Goal: Task Accomplishment & Management: Use online tool/utility

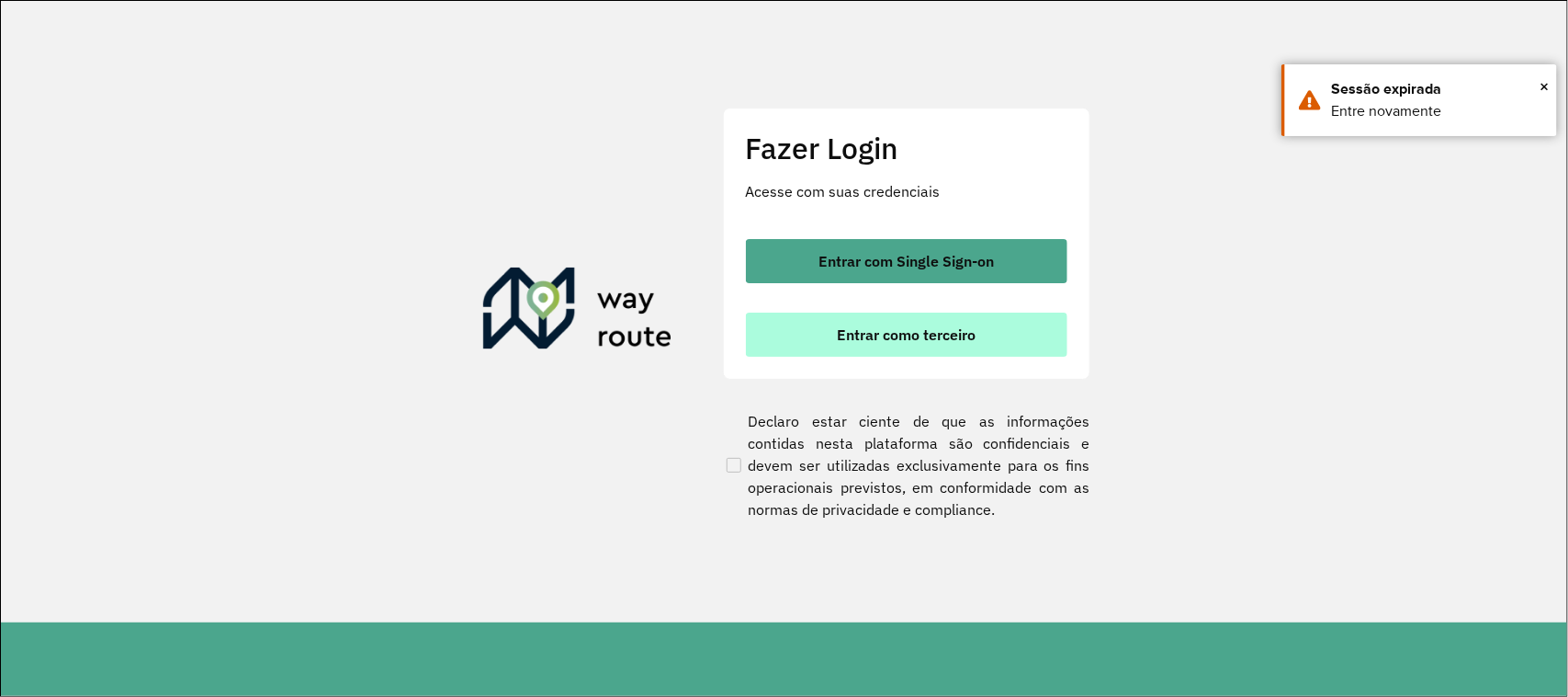
click at [883, 332] on span "Entrar como terceiro" at bounding box center [906, 334] width 139 height 14
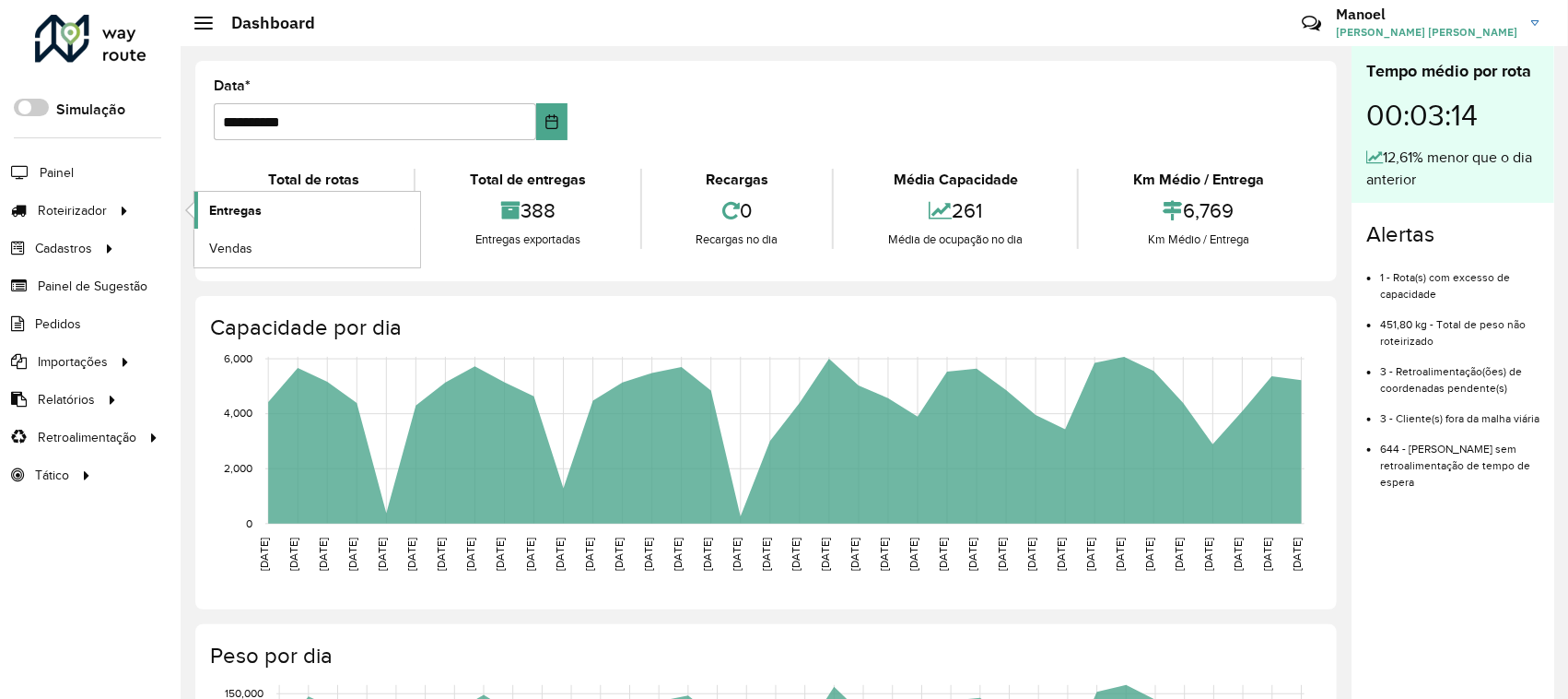
click at [227, 209] on span "Entregas" at bounding box center [235, 211] width 53 height 19
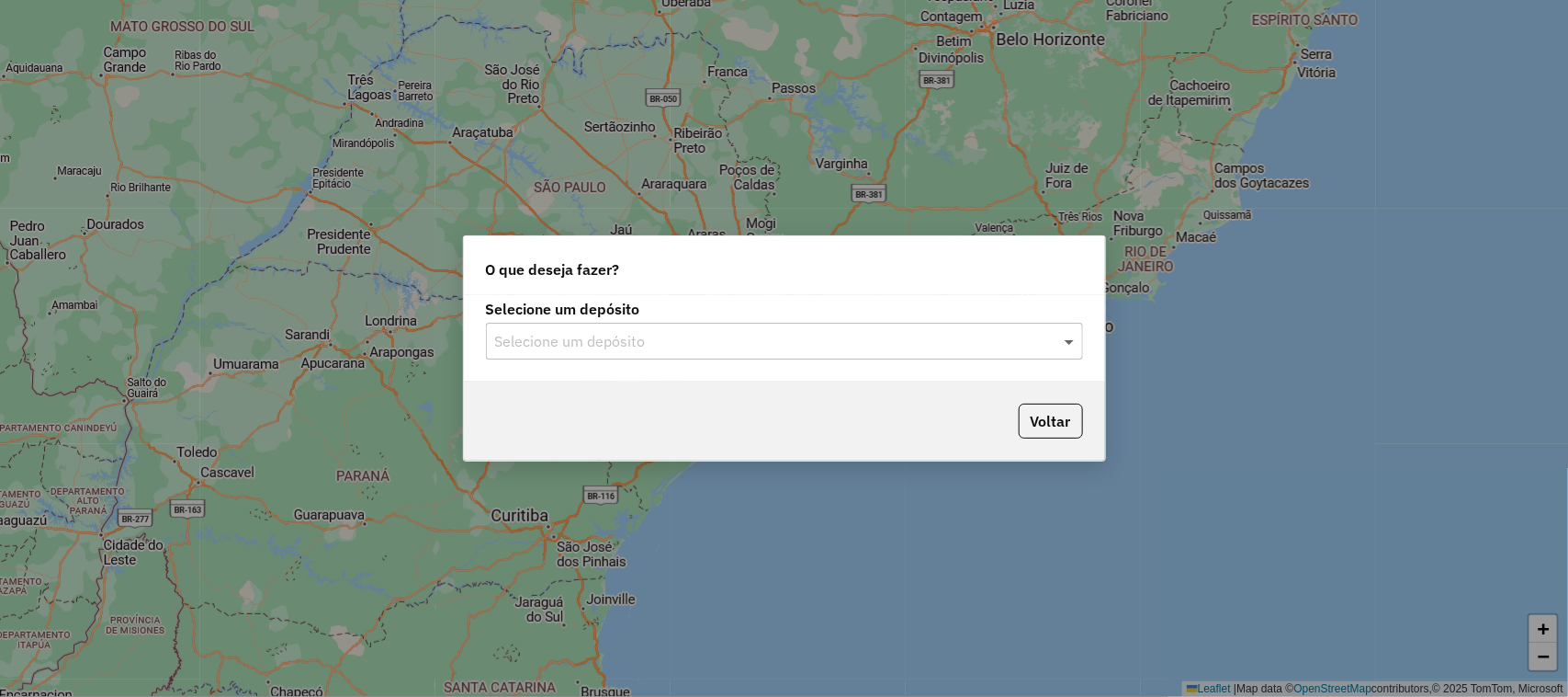
click at [1070, 334] on span at bounding box center [1071, 340] width 23 height 22
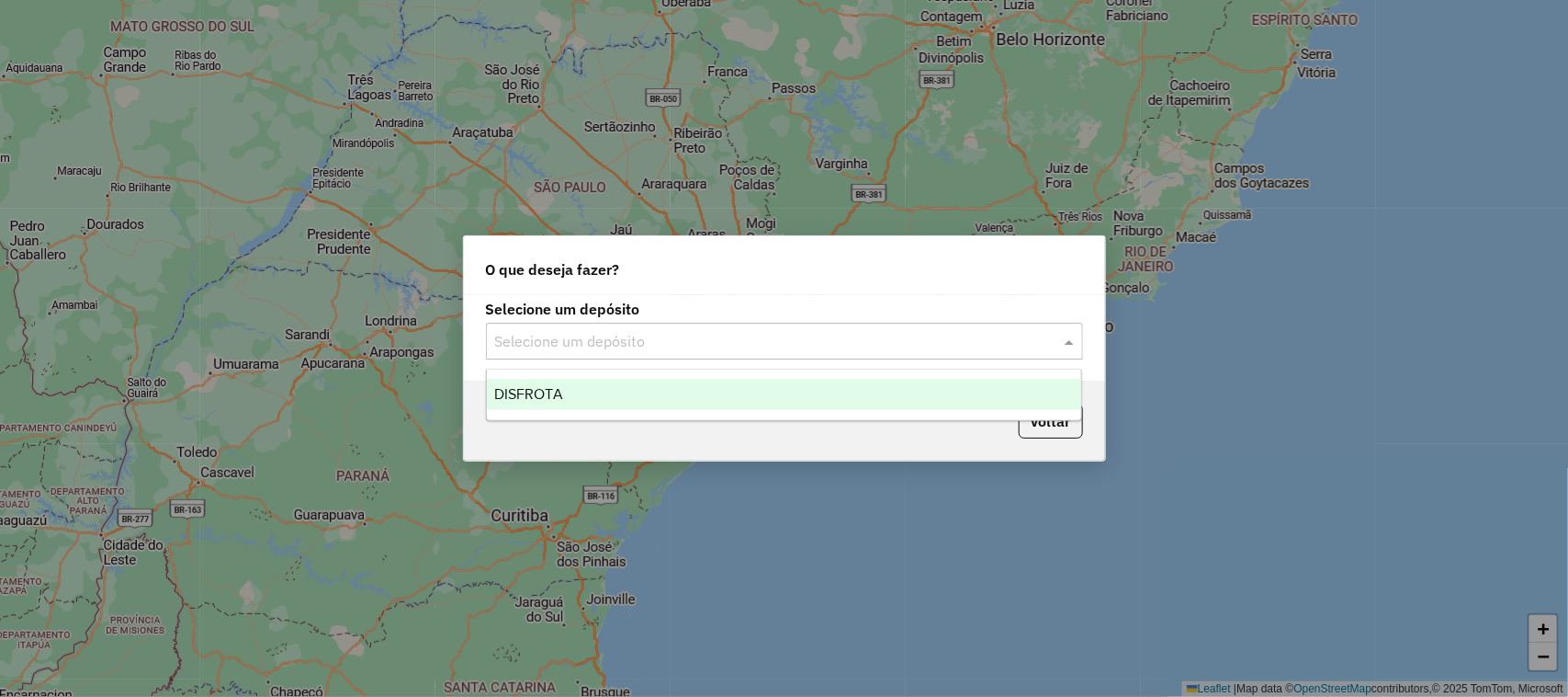
click at [576, 401] on div "DISFROTA" at bounding box center [784, 394] width 595 height 32
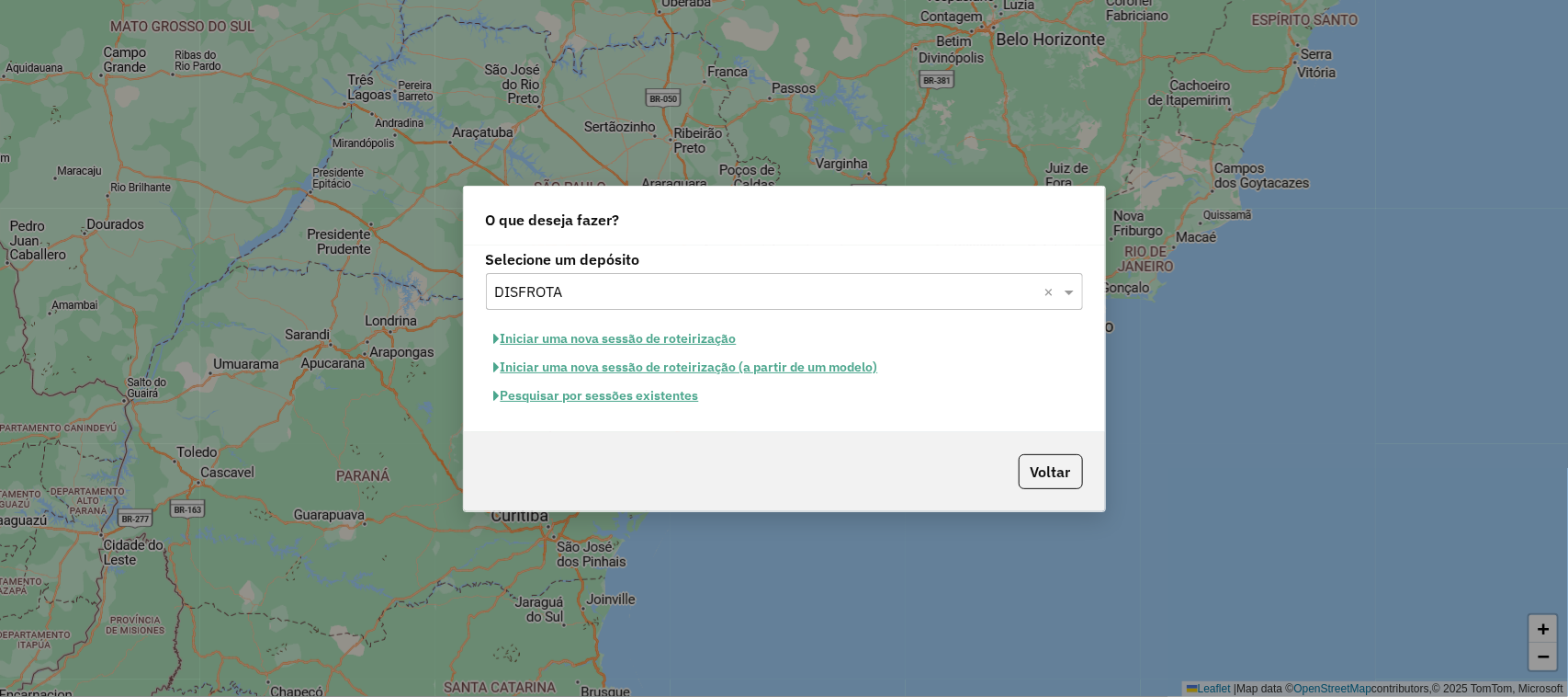
click at [563, 342] on button "Iniciar uma nova sessão de roteirização" at bounding box center [614, 338] width 259 height 29
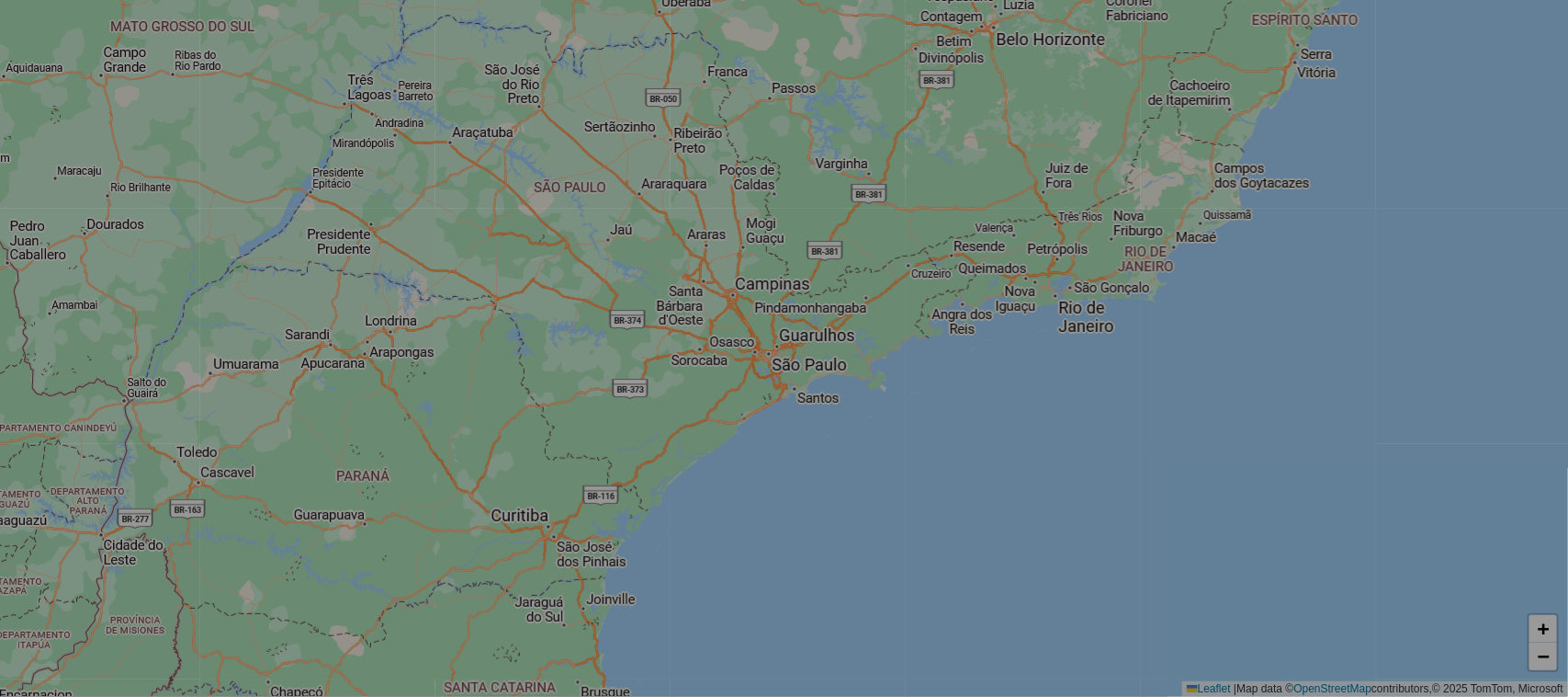
select select "*"
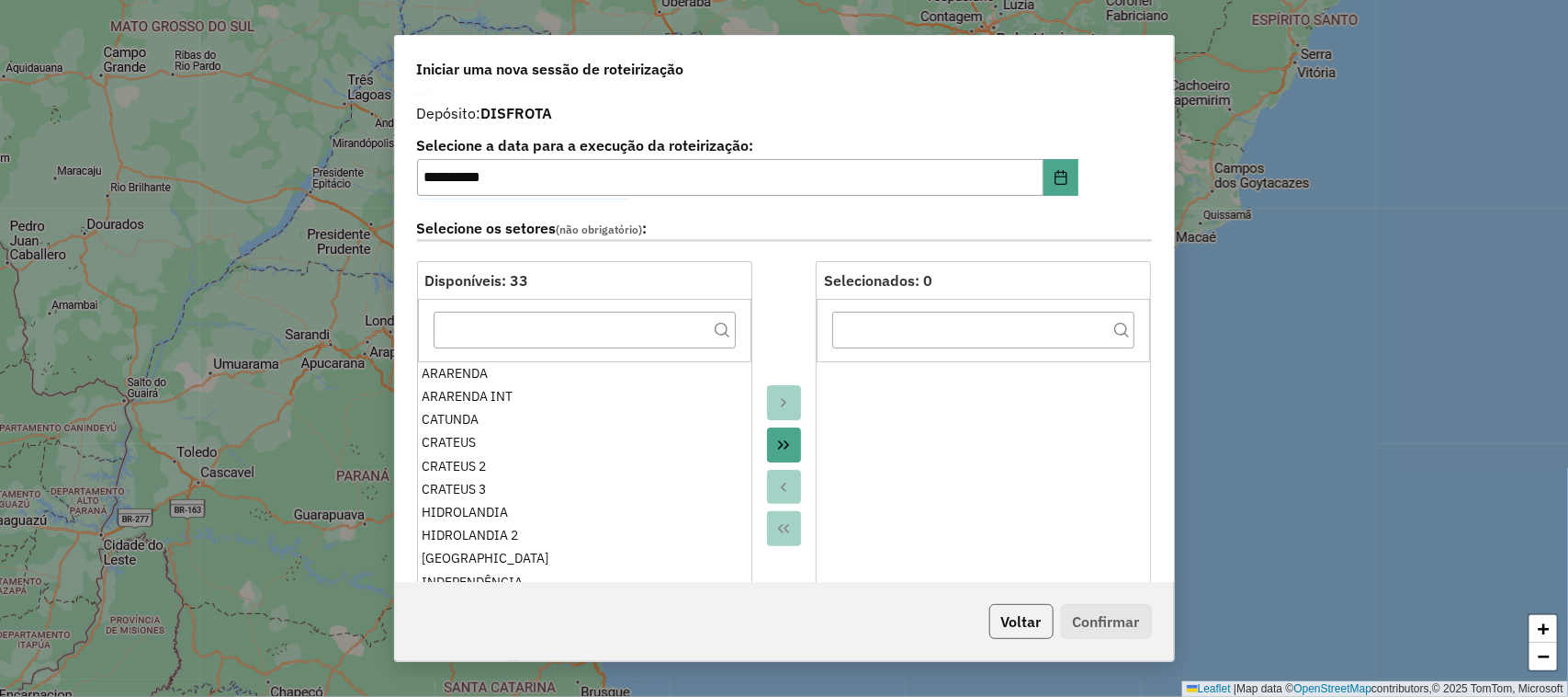
click at [1010, 612] on button "Voltar" at bounding box center [1020, 621] width 64 height 35
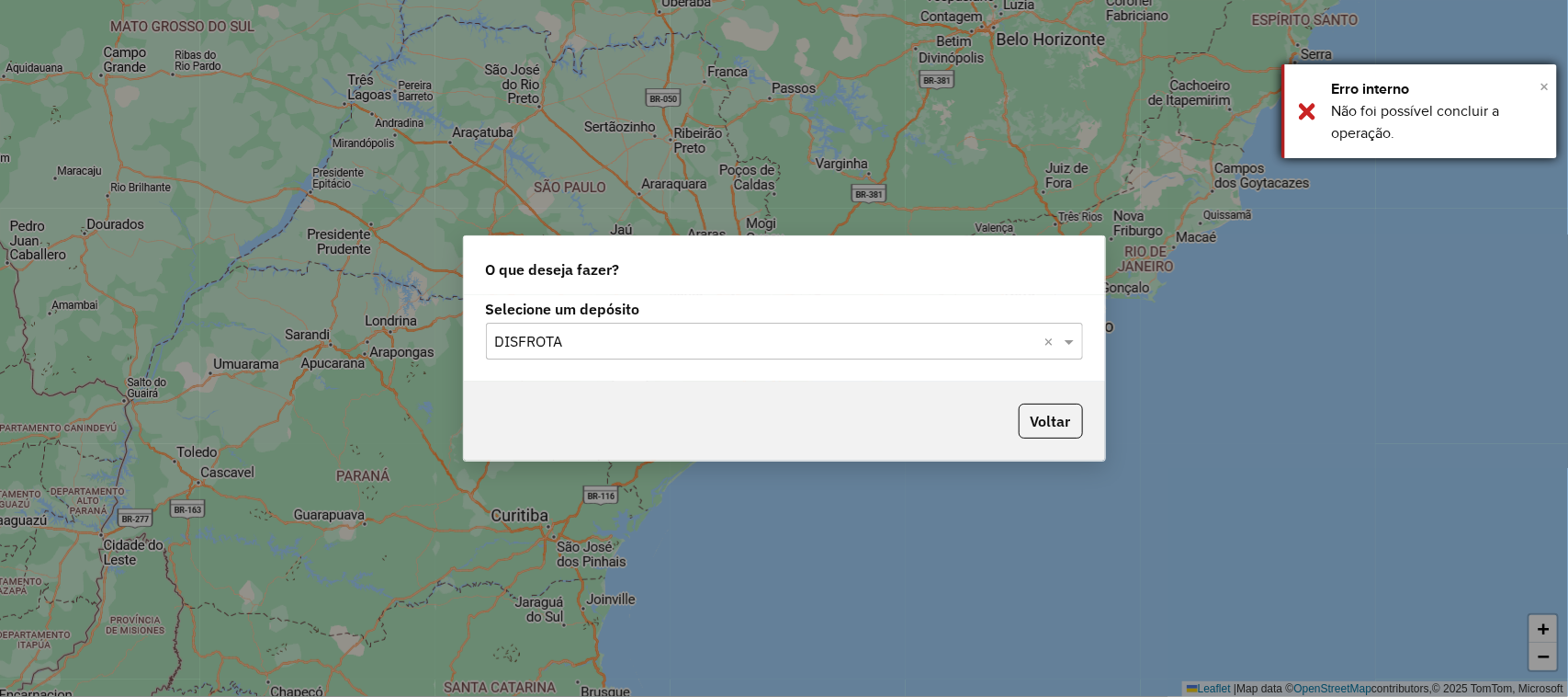
drag, startPoint x: 1540, startPoint y: 75, endPoint x: 1543, endPoint y: 84, distance: 9.5
click at [1540, 76] on button "×" at bounding box center [1544, 86] width 10 height 28
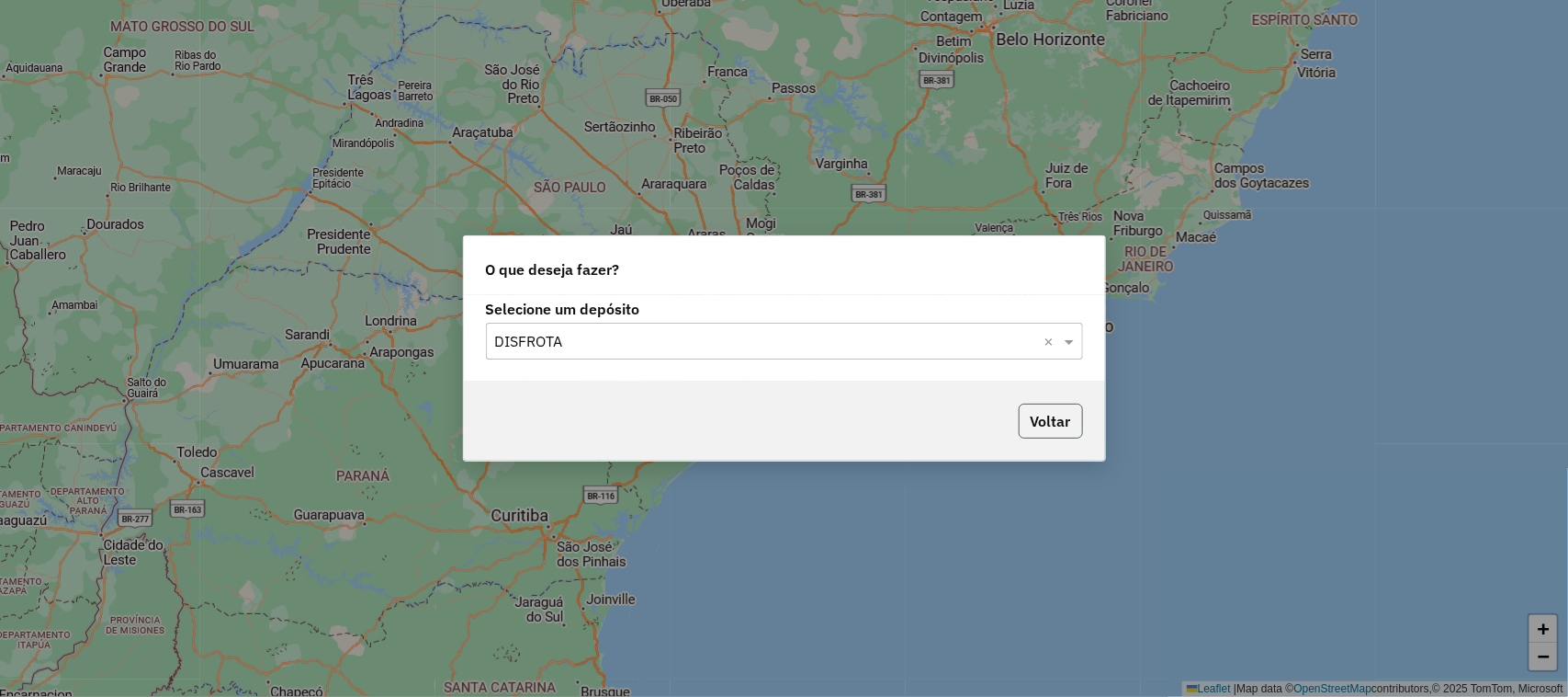
click at [1040, 420] on button "Voltar" at bounding box center [1050, 421] width 64 height 35
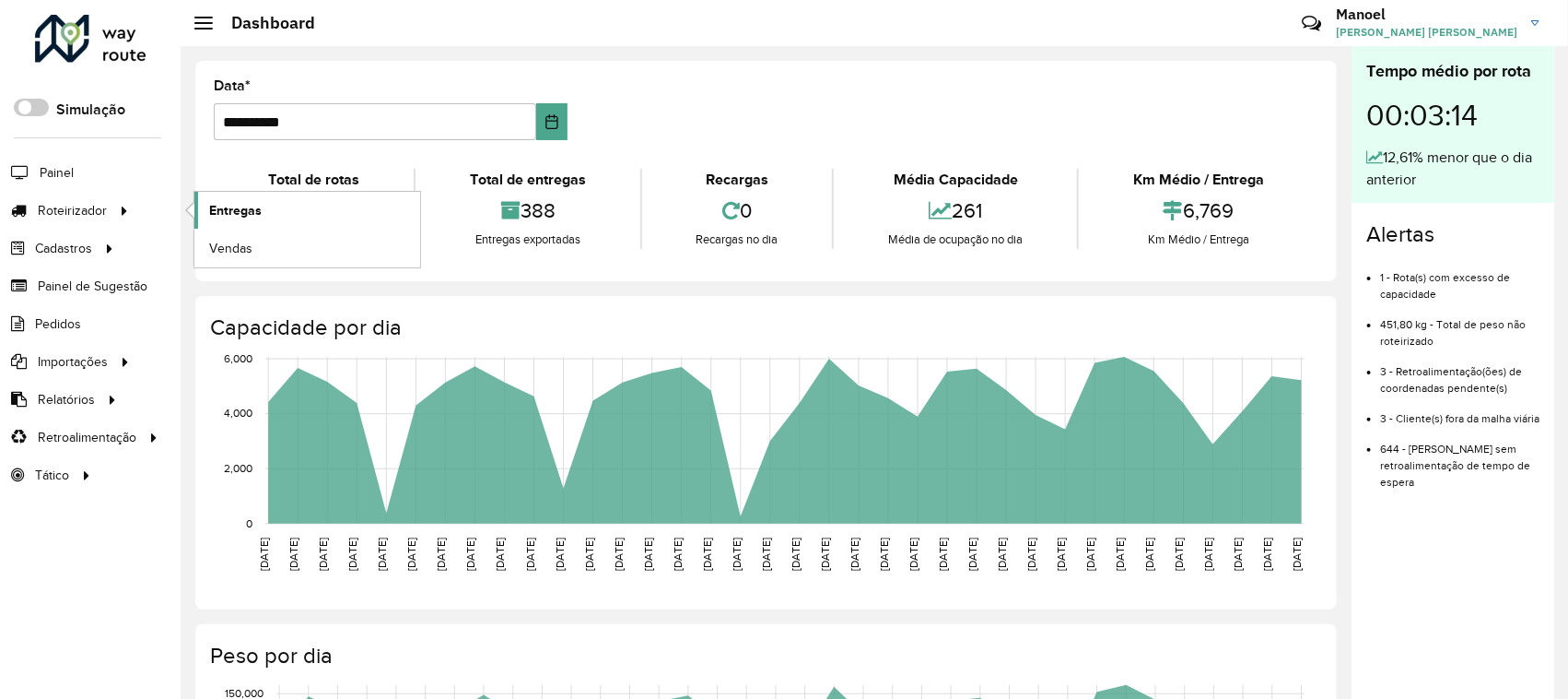
click at [260, 208] on span "Entregas" at bounding box center [235, 211] width 53 height 19
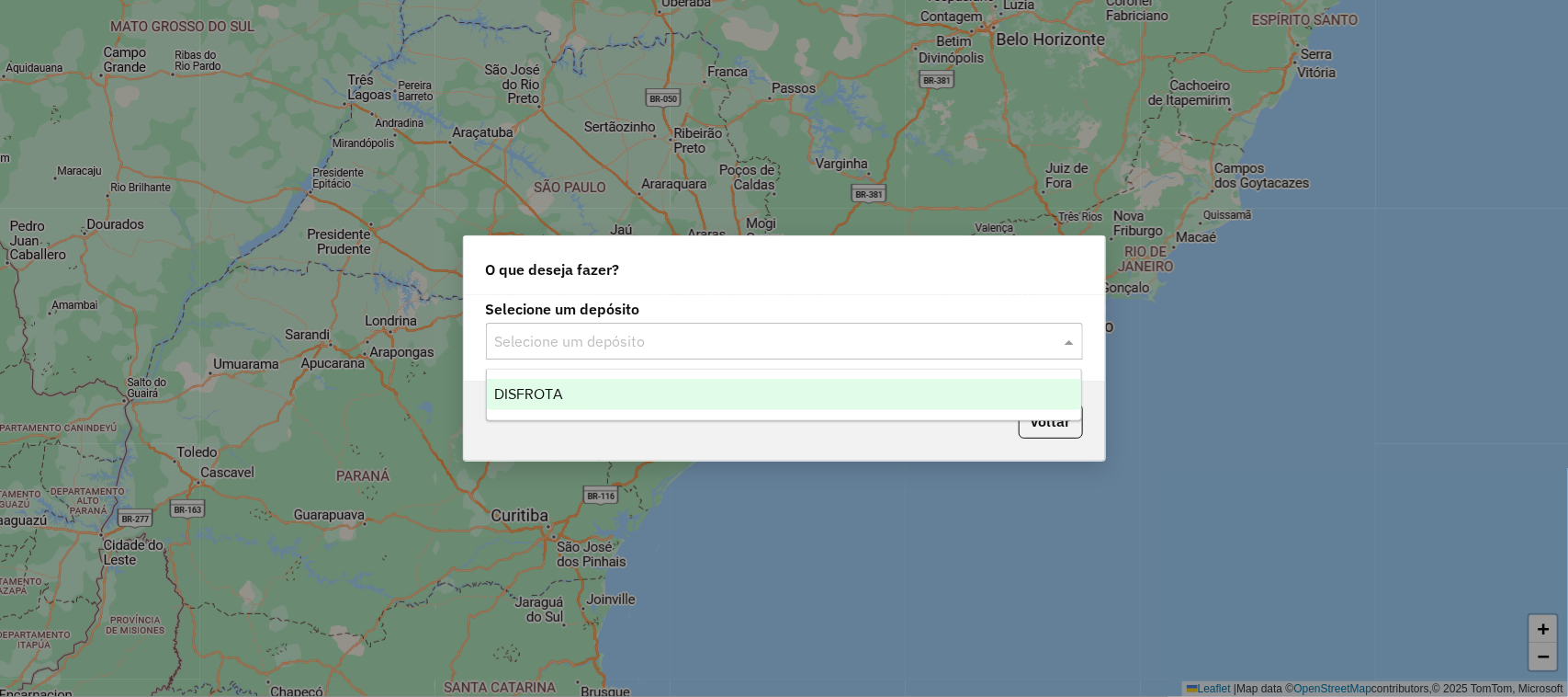
click at [1075, 338] on span at bounding box center [1071, 340] width 23 height 22
click at [555, 387] on span "DISFROTA" at bounding box center [528, 394] width 69 height 15
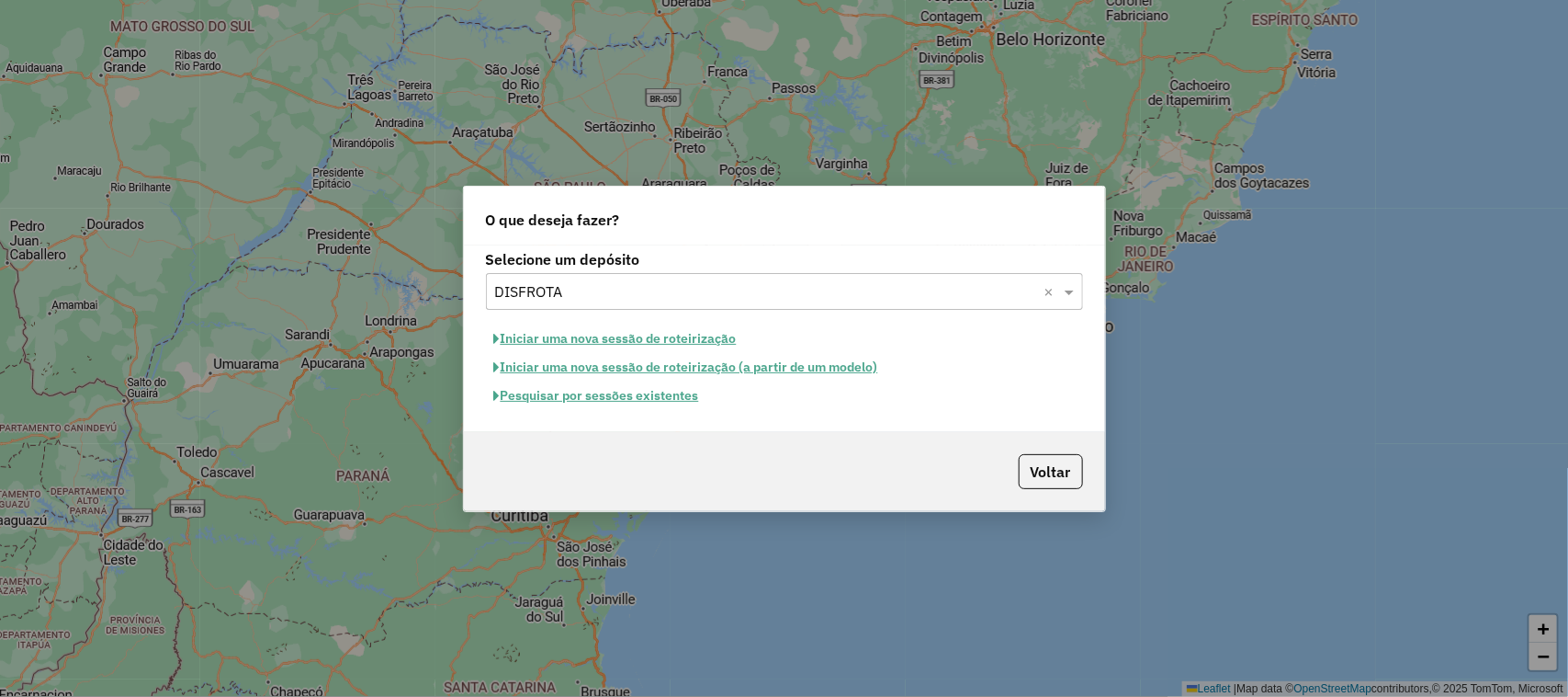
click at [568, 397] on button "Pesquisar por sessões existentes" at bounding box center [596, 396] width 222 height 29
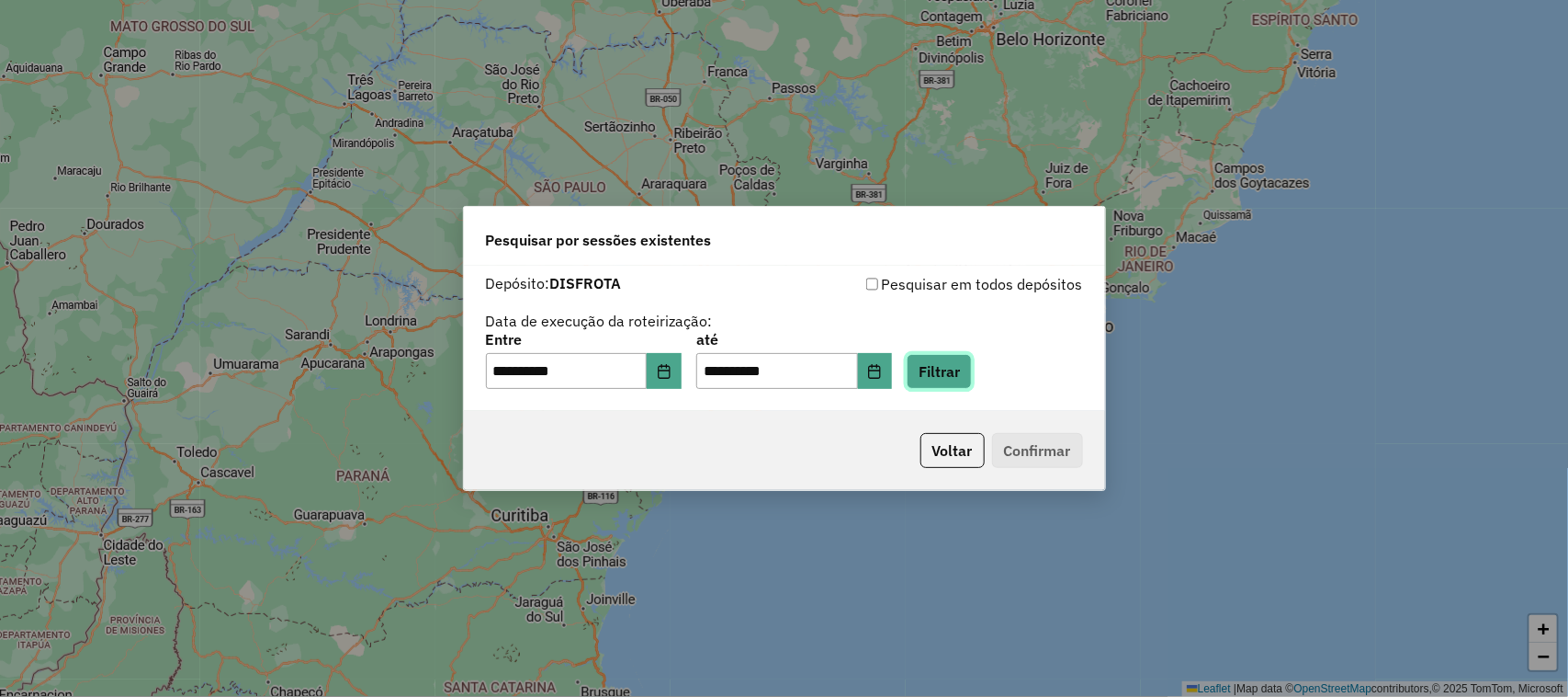
click at [972, 366] on button "Filtrar" at bounding box center [939, 371] width 65 height 35
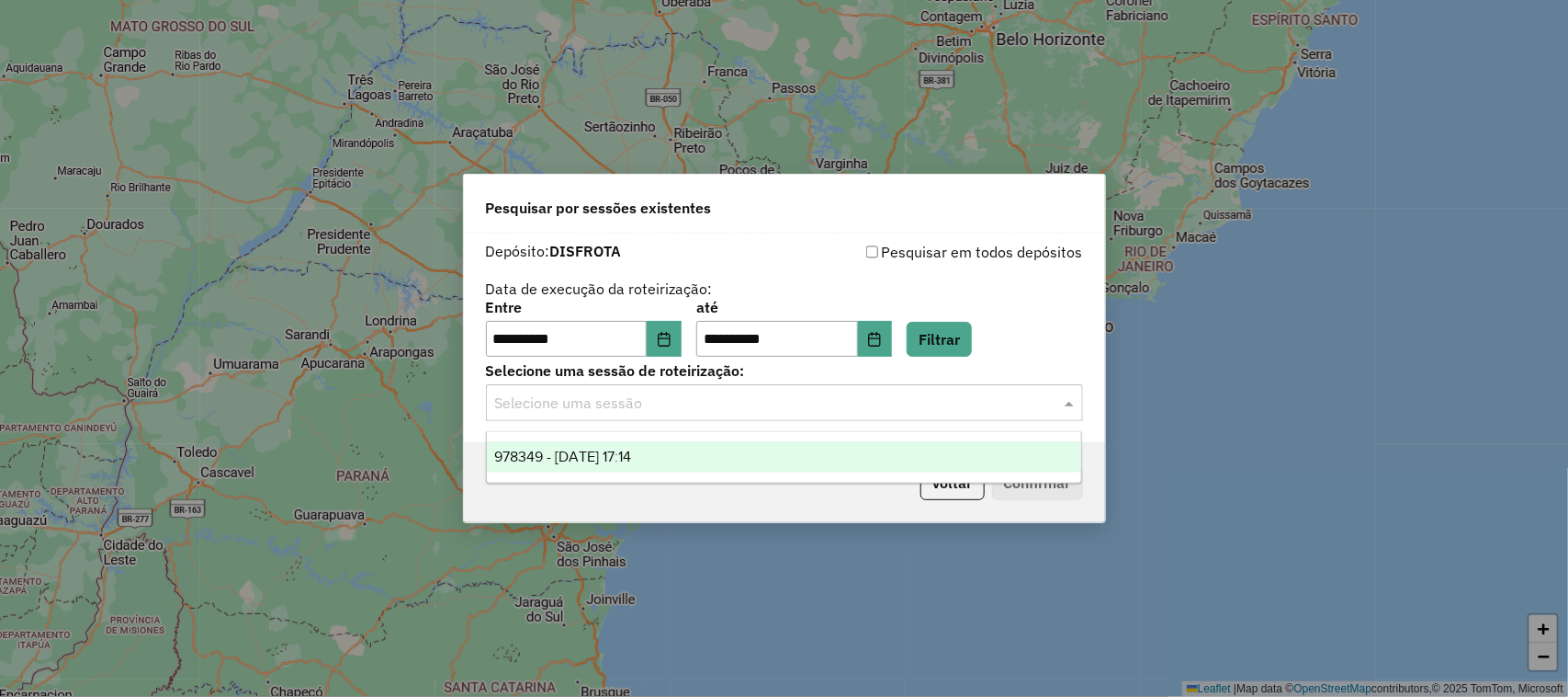
click at [1061, 396] on span at bounding box center [1071, 402] width 23 height 22
click at [590, 451] on span "978349 - 13/08/2025 17:14" at bounding box center [562, 456] width 137 height 15
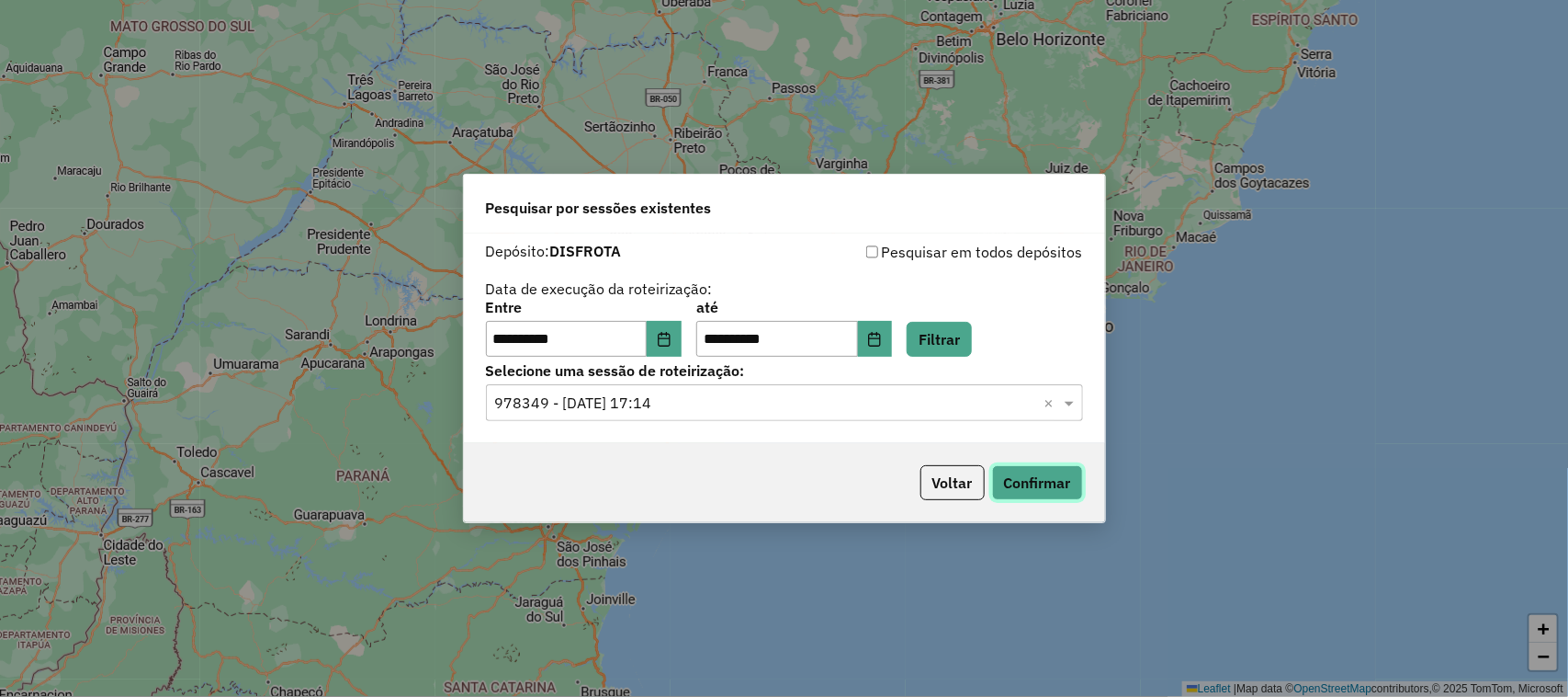
click at [1045, 483] on button "Confirmar" at bounding box center [1037, 482] width 91 height 35
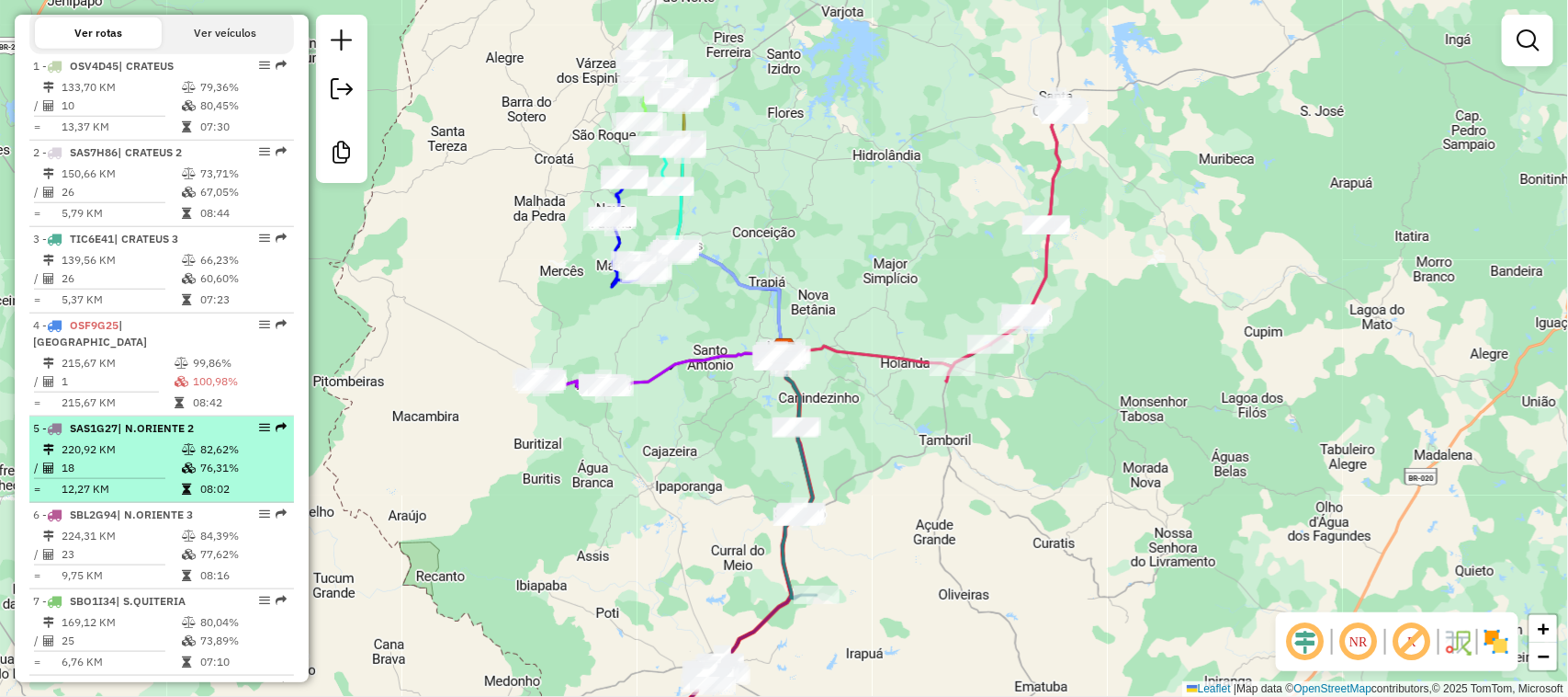
scroll to position [689, 0]
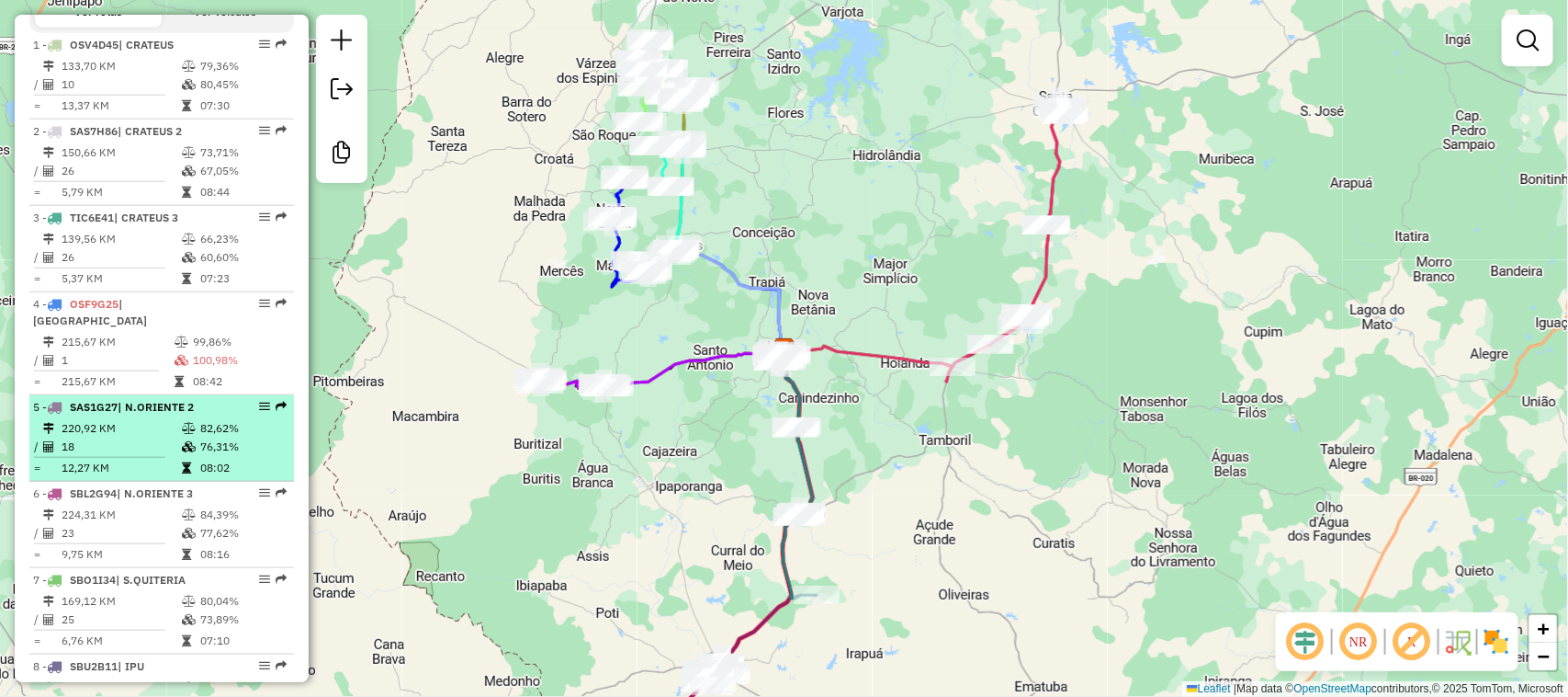
click at [133, 435] on td "220,92 KM" at bounding box center [120, 427] width 120 height 18
select select "**********"
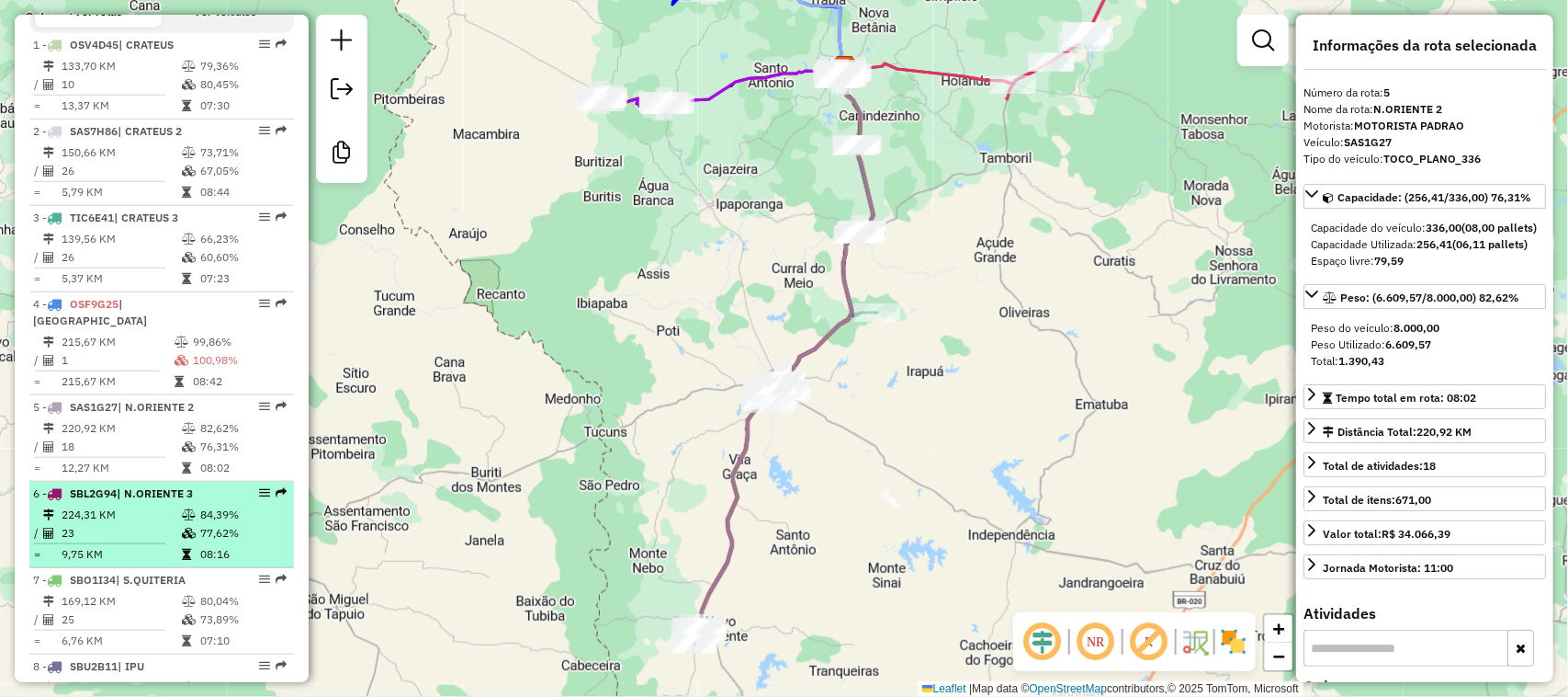
click at [140, 517] on td "224,31 KM" at bounding box center [120, 514] width 120 height 18
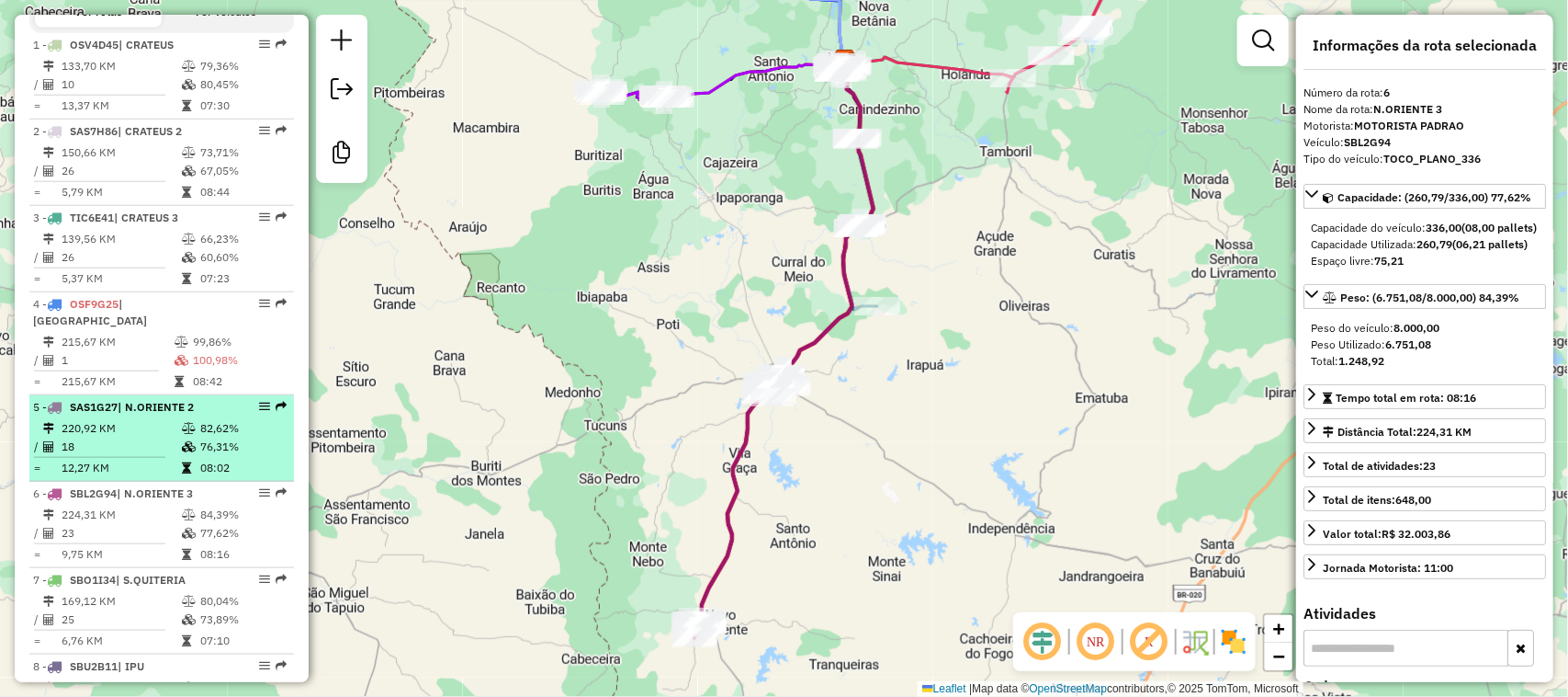
click at [131, 434] on td "220,92 KM" at bounding box center [120, 427] width 120 height 18
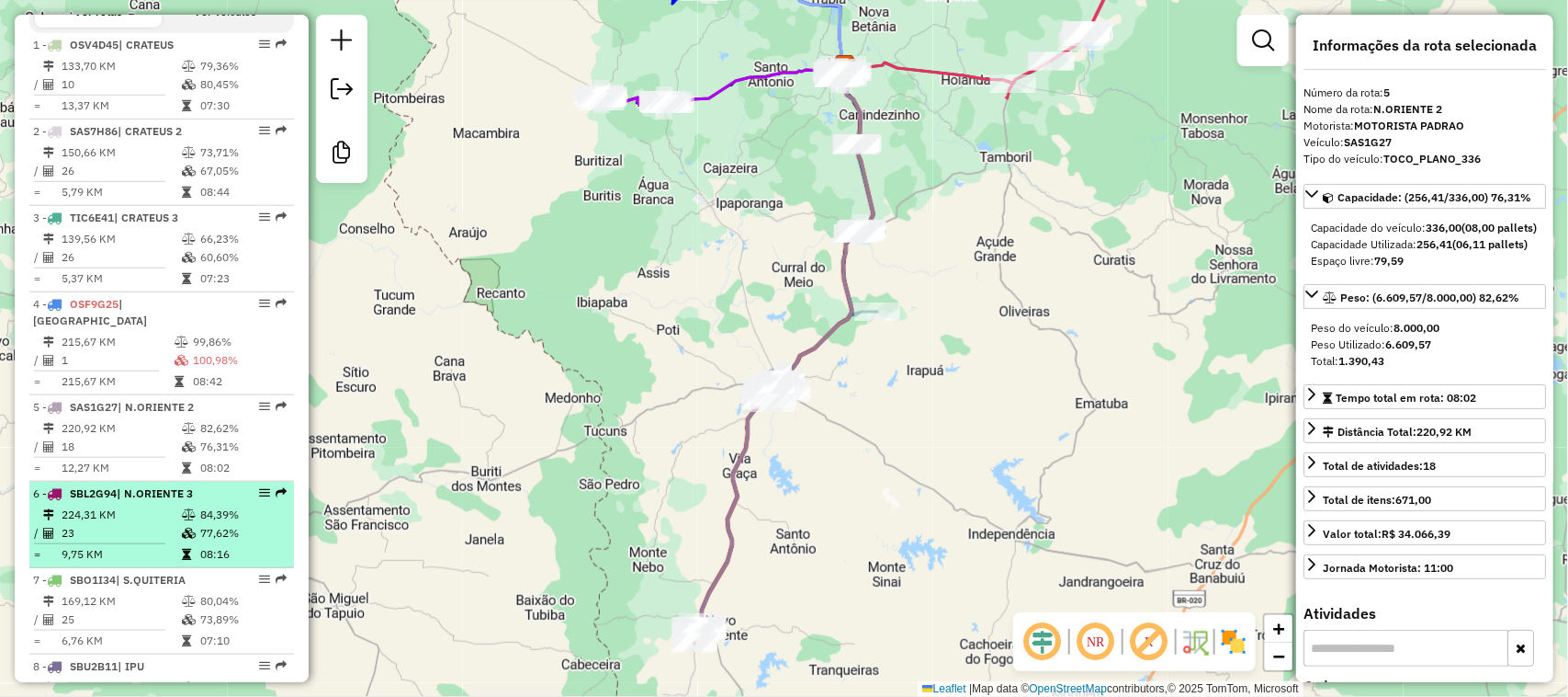
click at [153, 512] on td "224,31 KM" at bounding box center [120, 514] width 120 height 18
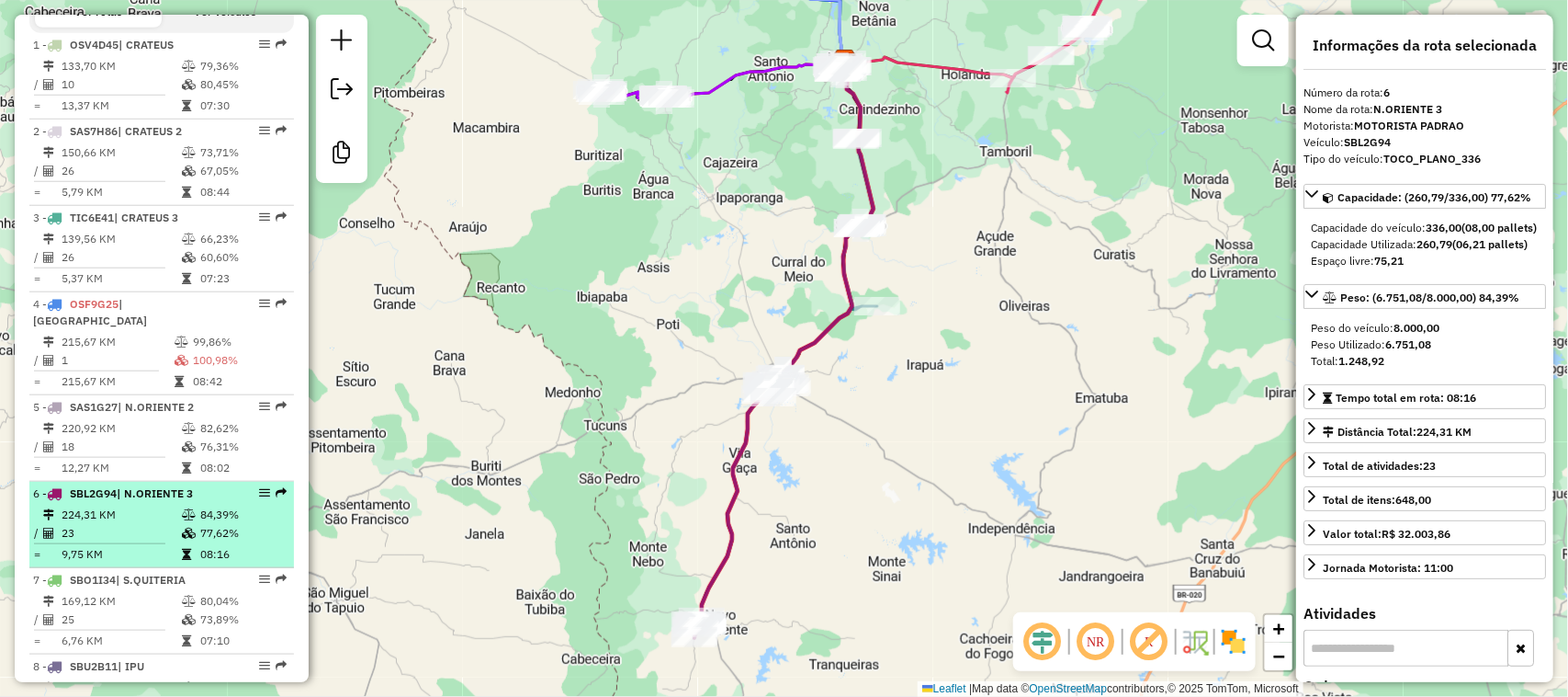
click at [133, 516] on td "224,31 KM" at bounding box center [120, 514] width 120 height 18
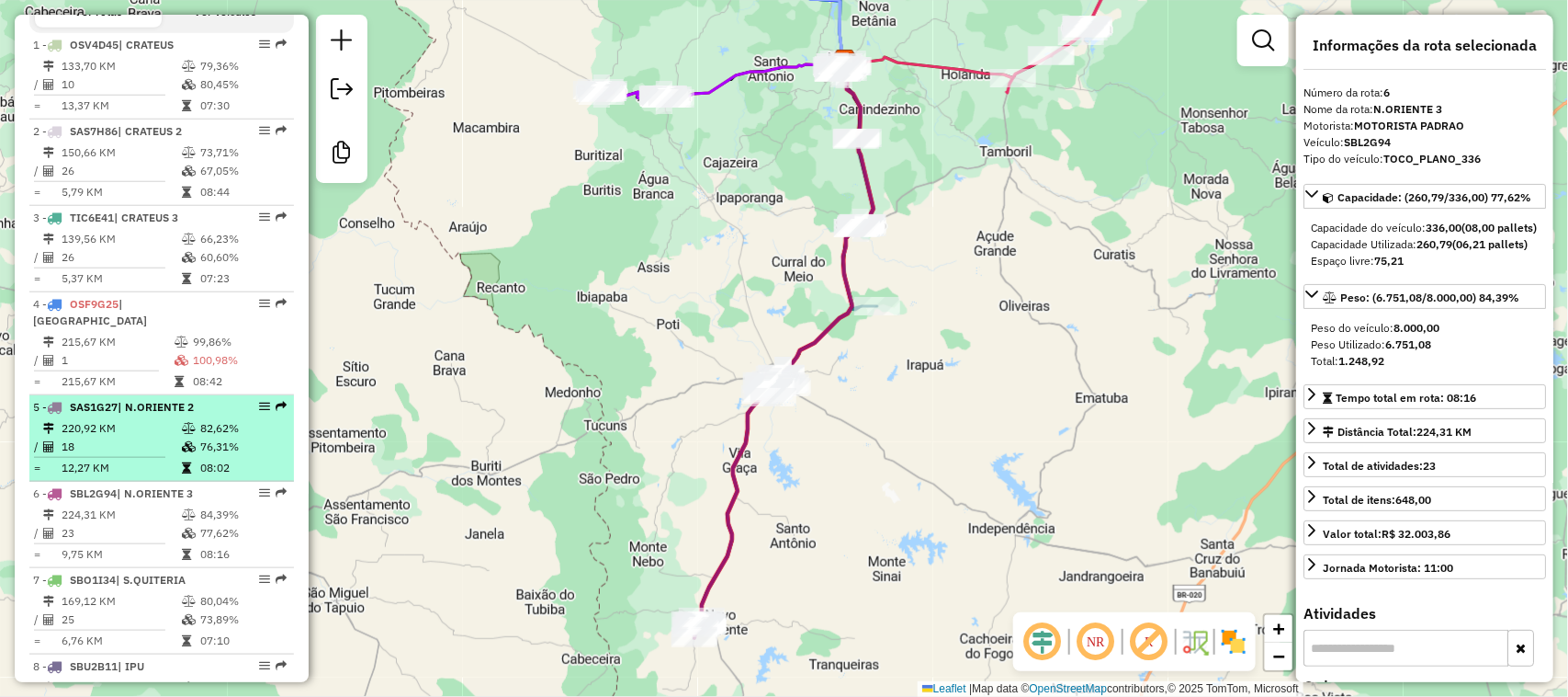
click at [144, 446] on td "18" at bounding box center [120, 446] width 120 height 18
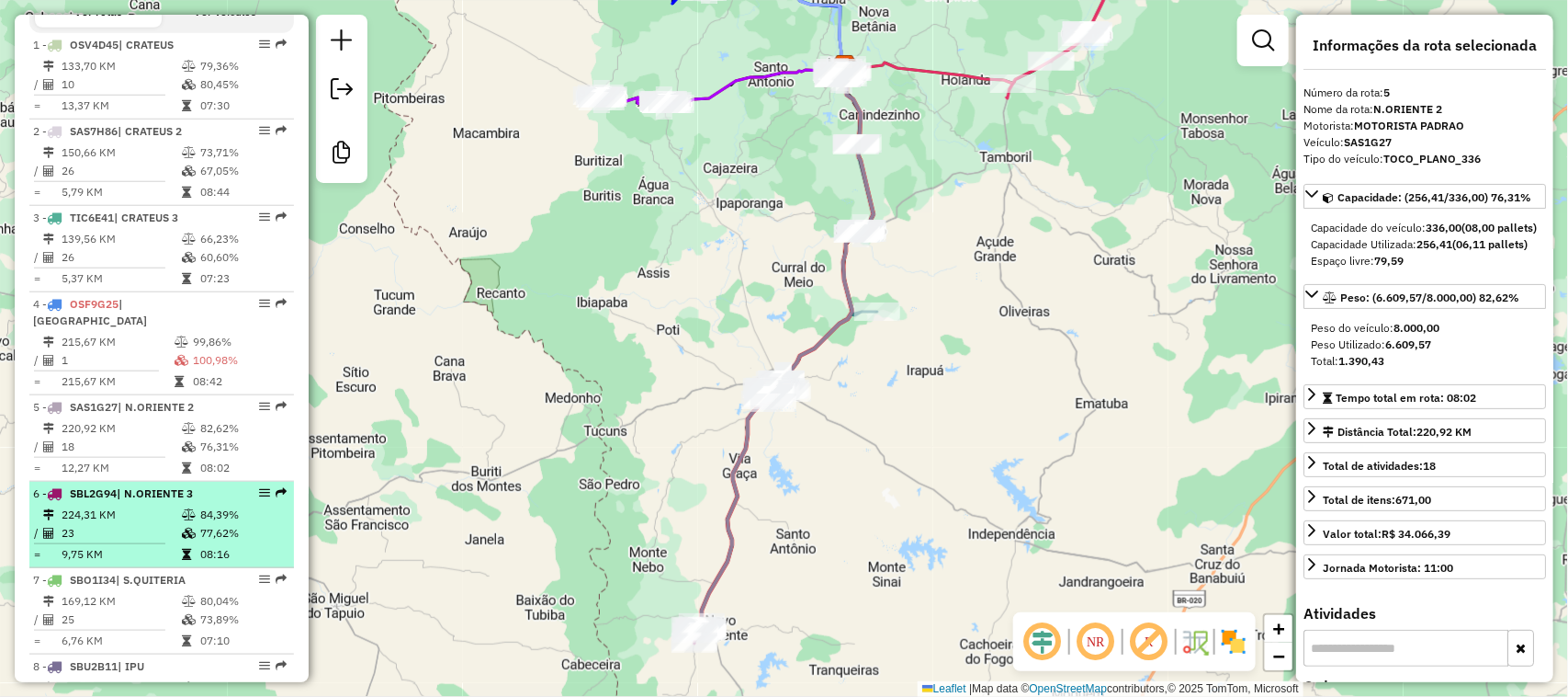
click at [125, 525] on td "23" at bounding box center [120, 533] width 120 height 18
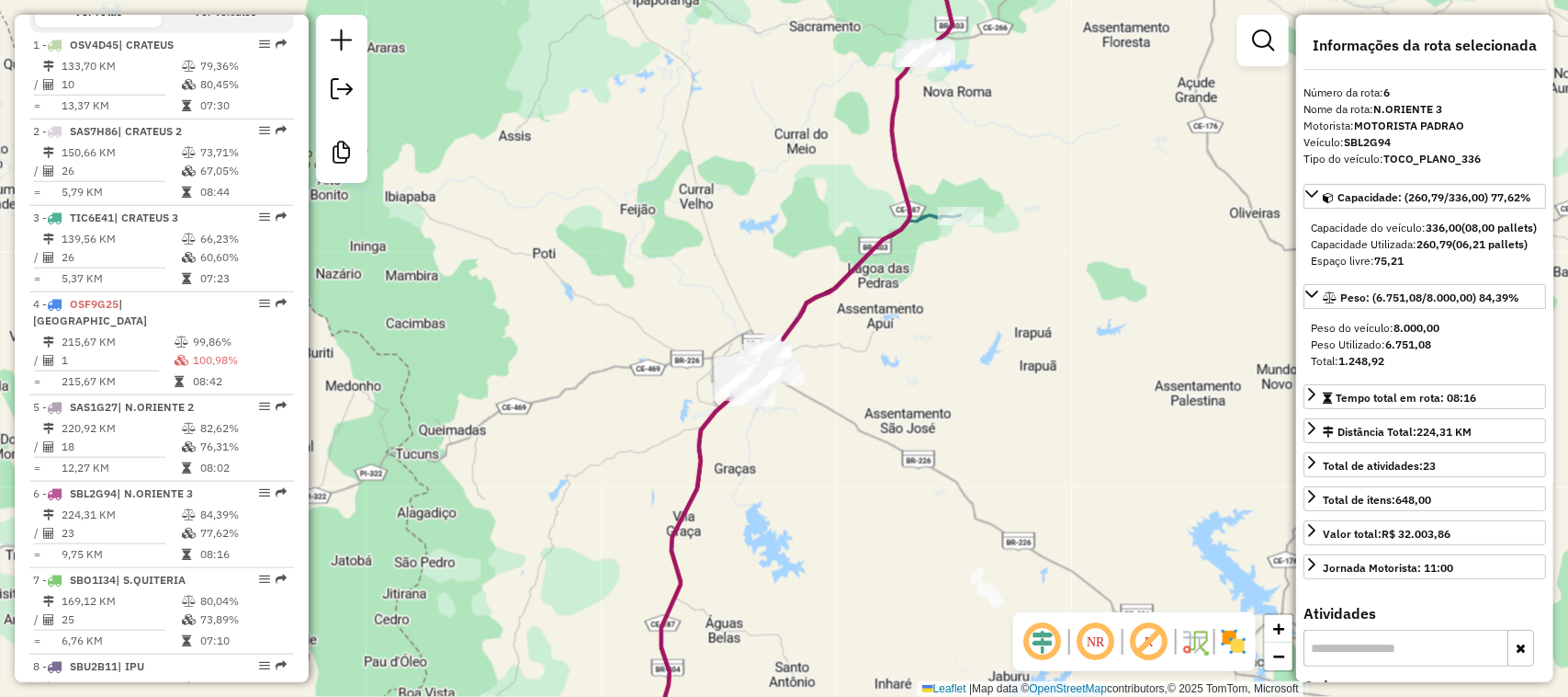
drag, startPoint x: 841, startPoint y: 219, endPoint x: 761, endPoint y: 423, distance: 219.1
click at [765, 432] on div "Janela de atendimento Grade de atendimento Capacidade Transportadoras Veículos …" at bounding box center [784, 348] width 1568 height 697
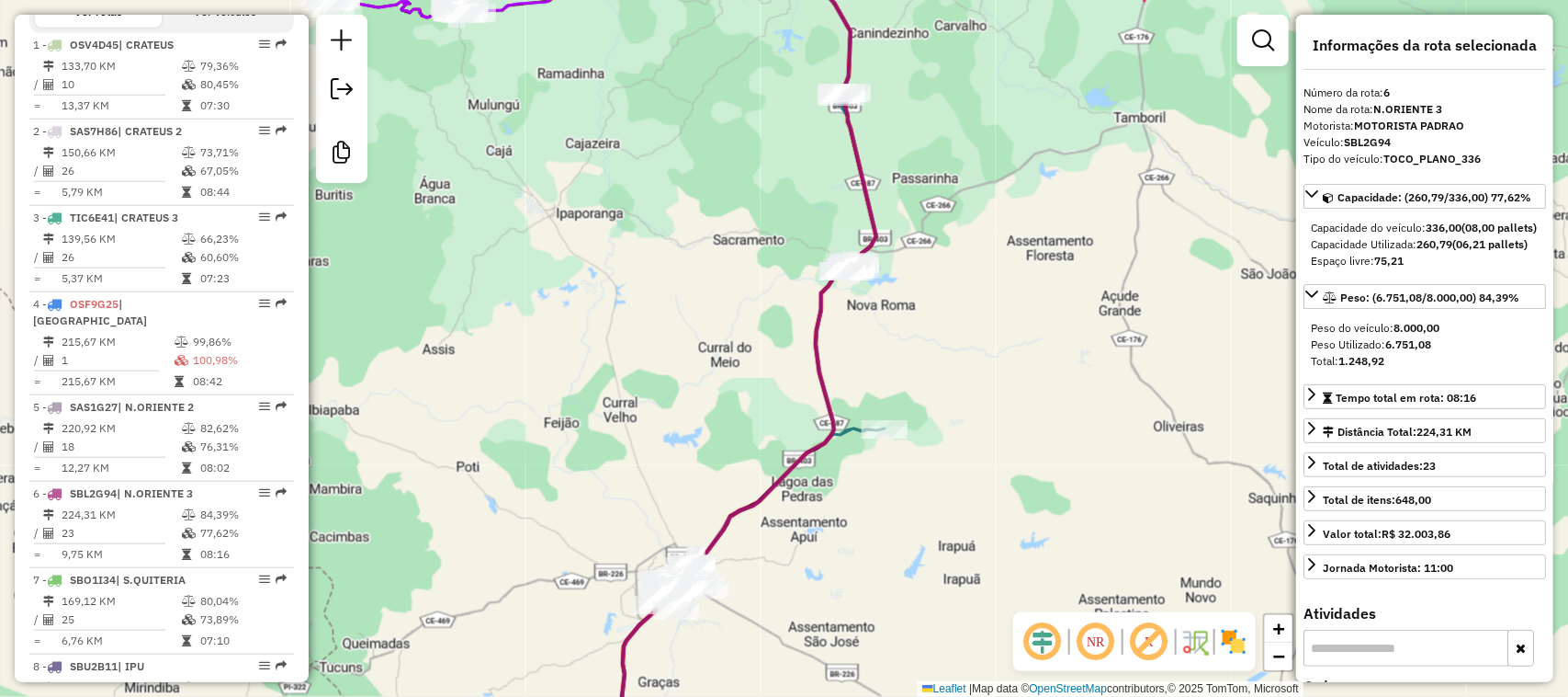
drag, startPoint x: 814, startPoint y: 182, endPoint x: 827, endPoint y: 390, distance: 208.4
click at [827, 384] on div "Janela de atendimento Grade de atendimento Capacidade Transportadoras Veículos …" at bounding box center [784, 348] width 1568 height 697
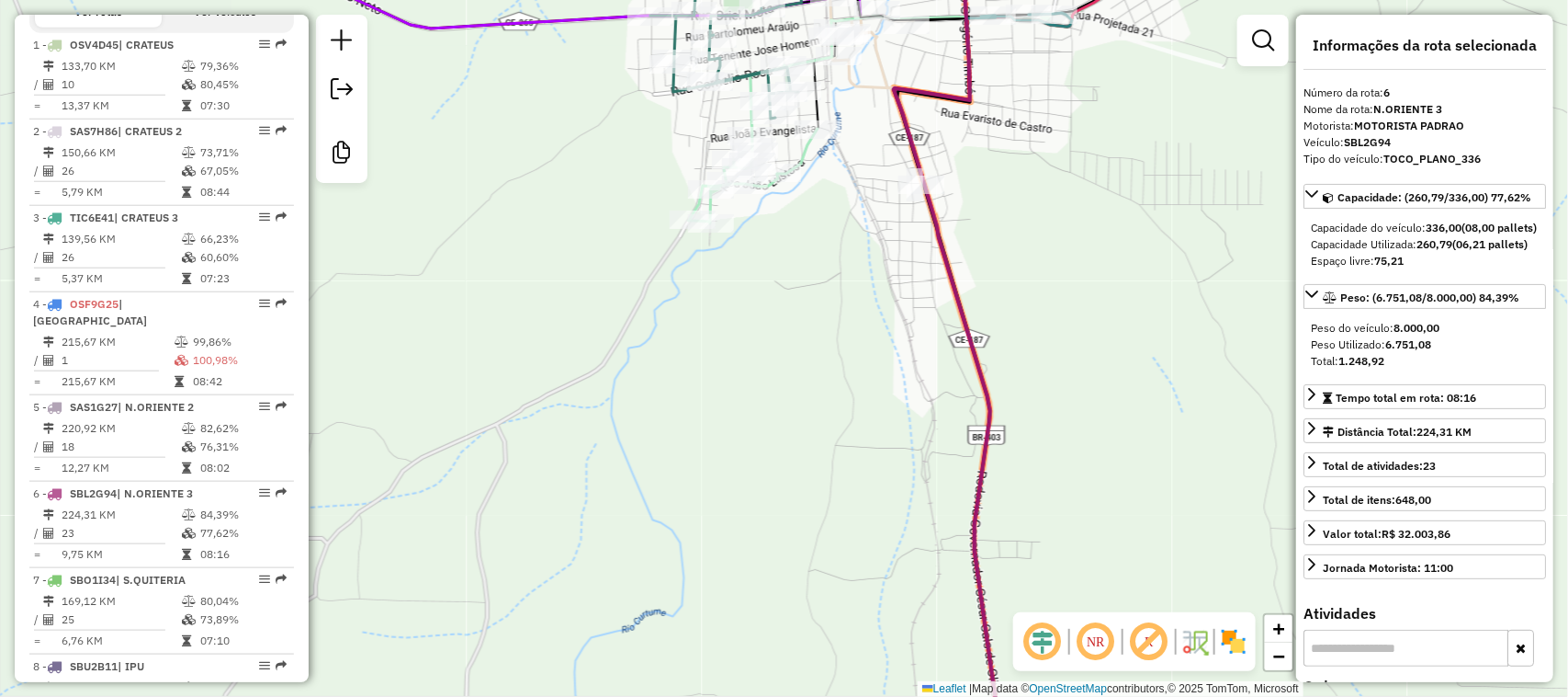
click at [843, 328] on div "Janela de atendimento Grade de atendimento Capacidade Transportadoras Veículos …" at bounding box center [784, 348] width 1568 height 697
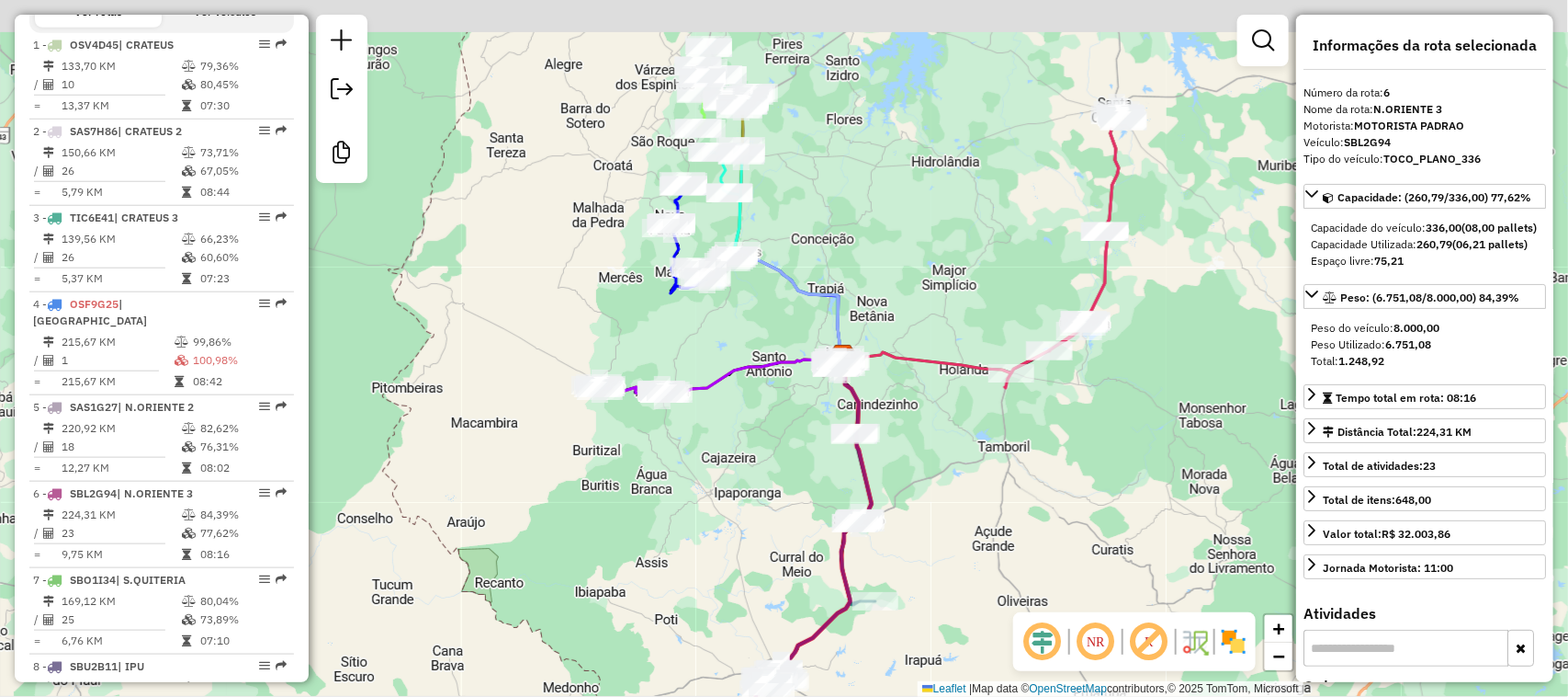
drag, startPoint x: 788, startPoint y: 209, endPoint x: 761, endPoint y: 327, distance: 121.0
click at [763, 326] on div "Janela de atendimento Grade de atendimento Capacidade Transportadoras Veículos …" at bounding box center [784, 348] width 1568 height 697
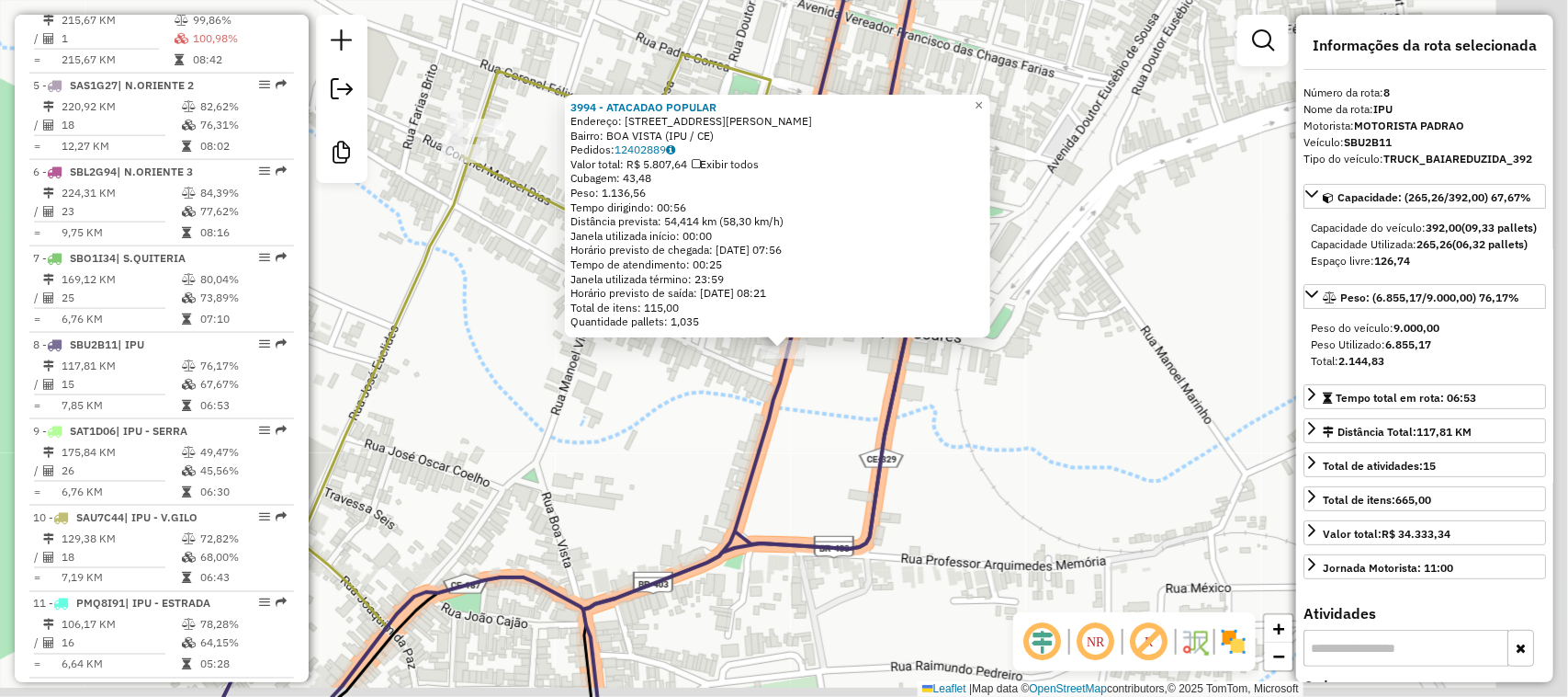
scroll to position [1330, 0]
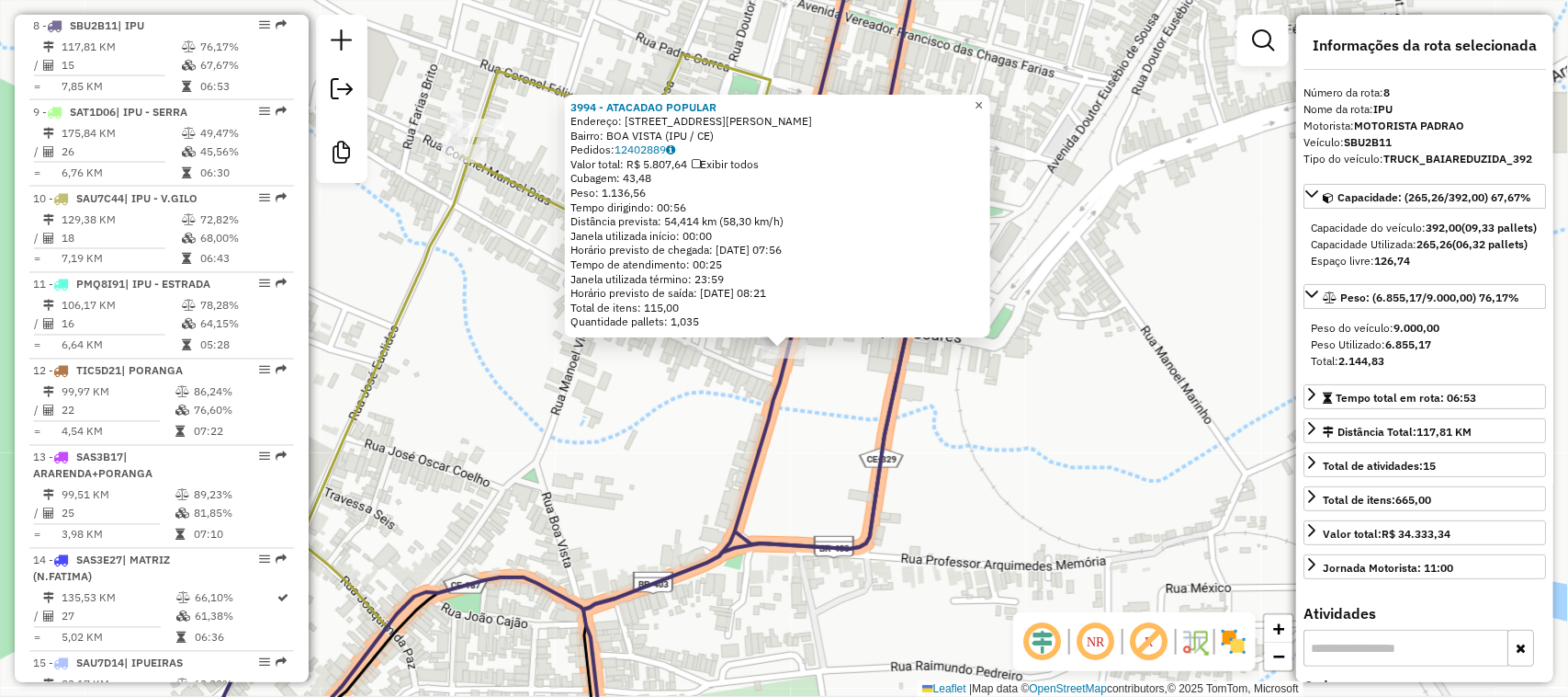
click at [982, 101] on span "×" at bounding box center [978, 105] width 9 height 15
